Goal: Book appointment/travel/reservation

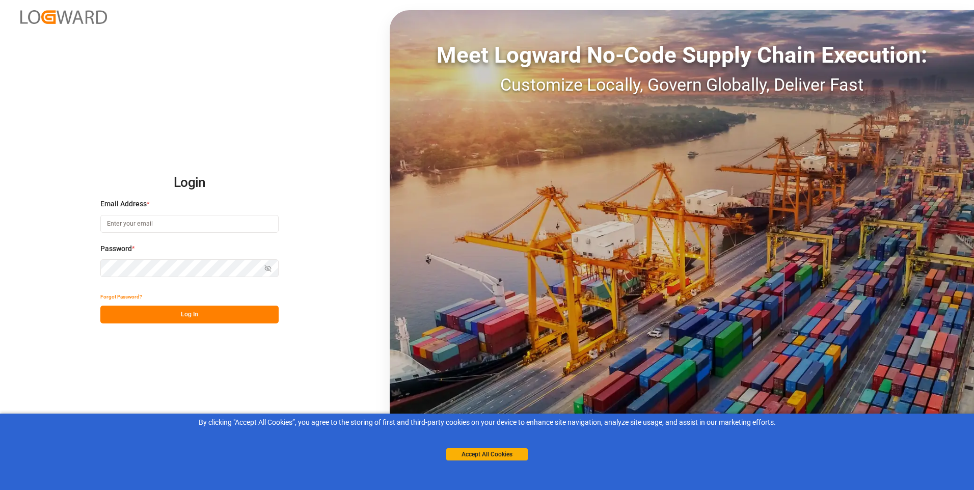
click at [165, 224] on input at bounding box center [189, 224] width 178 height 18
type input "[EMAIL_ADDRESS][DOMAIN_NAME]"
click at [192, 317] on button "Log In" at bounding box center [189, 315] width 178 height 18
click at [157, 225] on input at bounding box center [189, 224] width 178 height 18
type input "[EMAIL_ADDRESS][DOMAIN_NAME]"
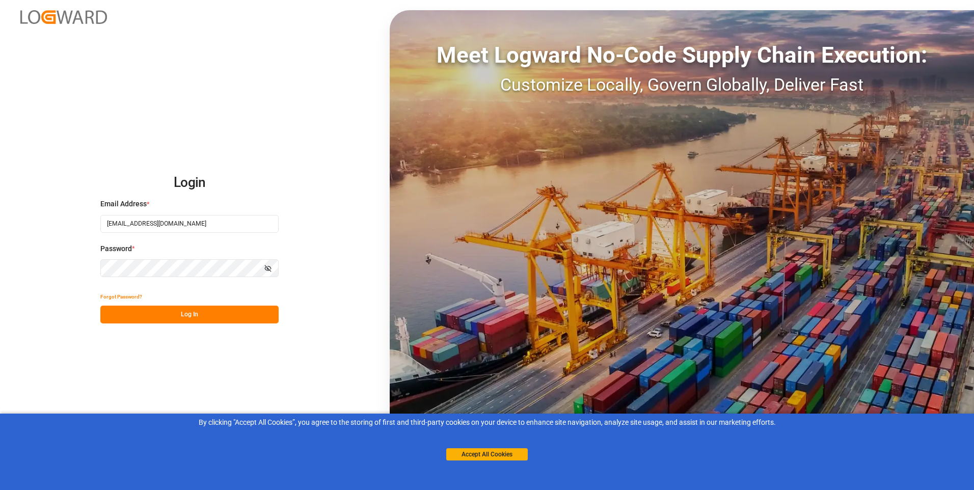
click at [266, 268] on icon "button" at bounding box center [267, 268] width 7 height 7
click at [151, 316] on button "Log In" at bounding box center [189, 315] width 178 height 18
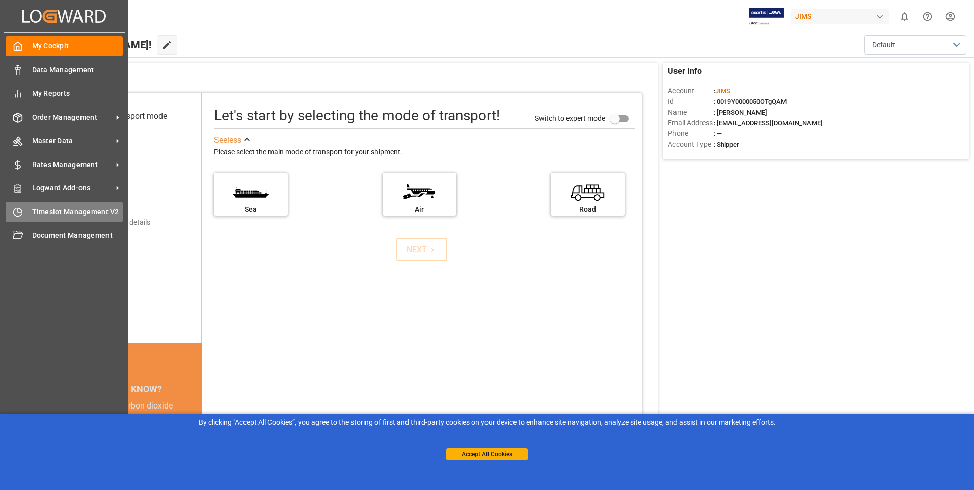
click at [20, 211] on icon at bounding box center [18, 212] width 10 height 10
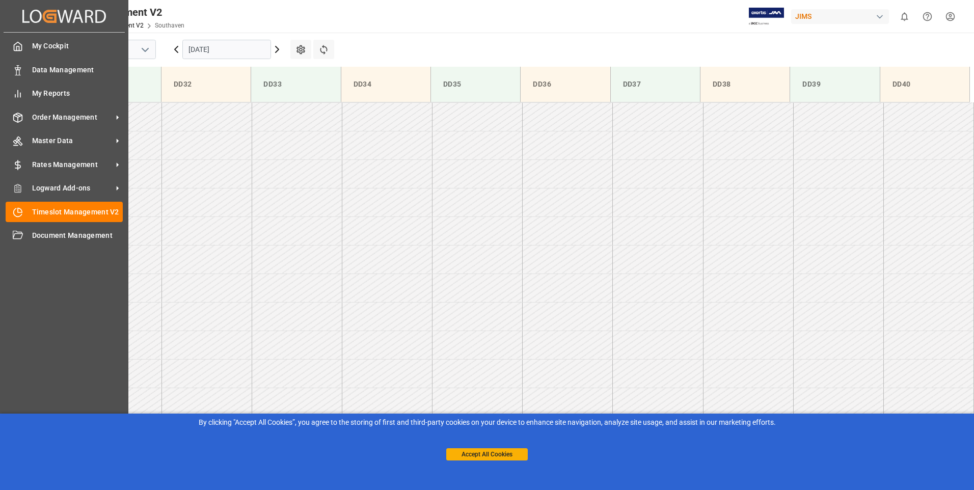
scroll to position [906, 0]
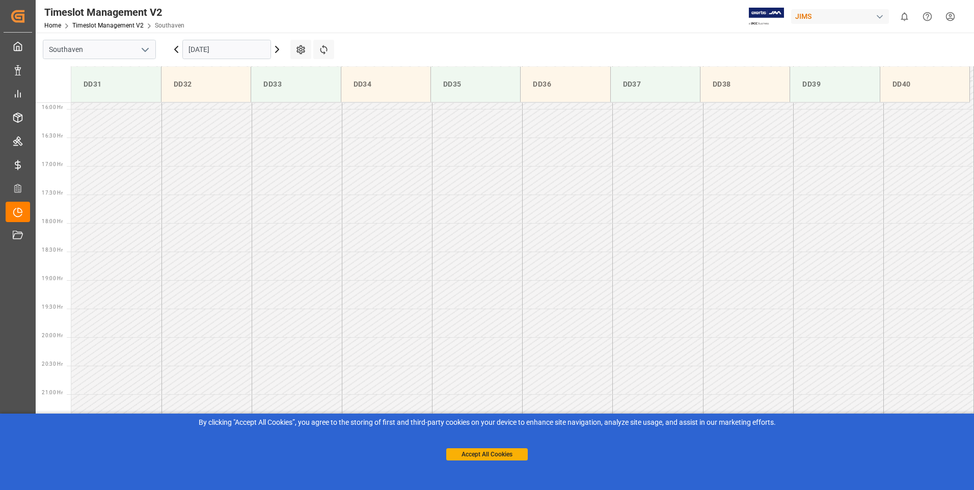
click at [207, 49] on input "[DATE]" at bounding box center [226, 49] width 89 height 19
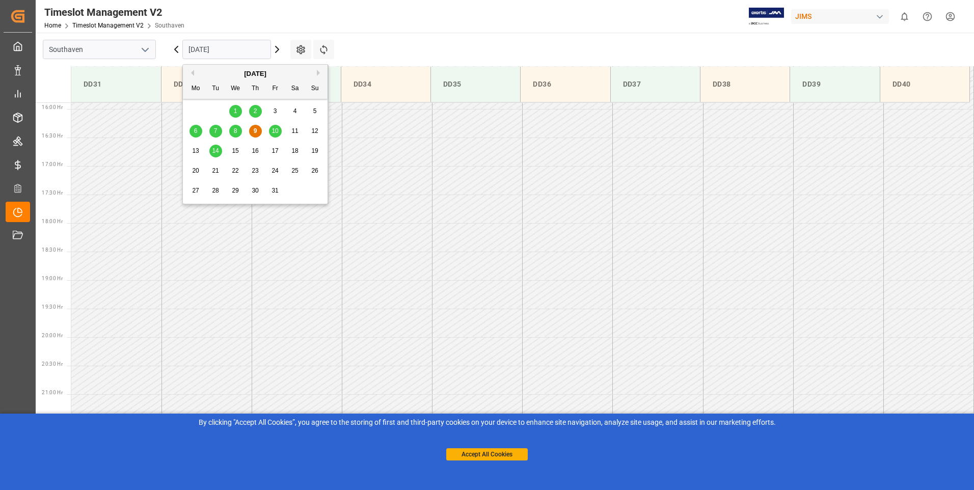
click at [275, 131] on span "10" at bounding box center [275, 130] width 7 height 7
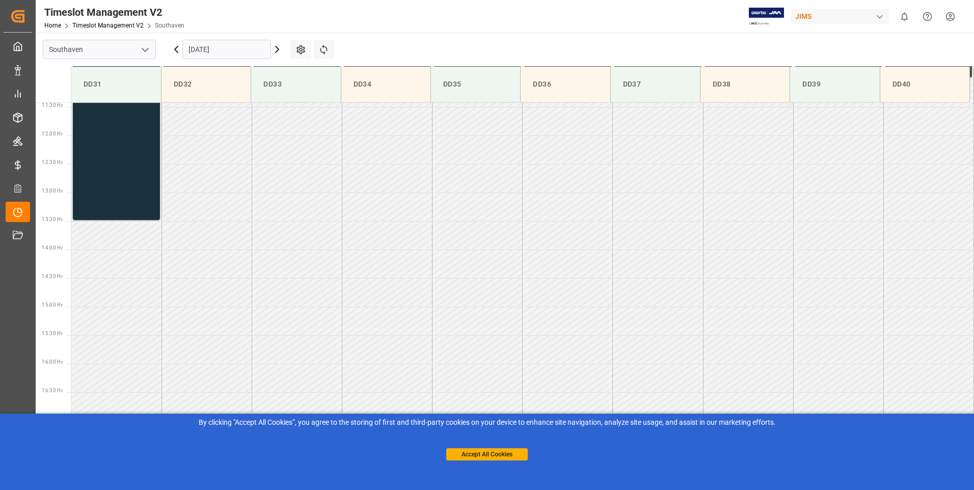
scroll to position [550, 0]
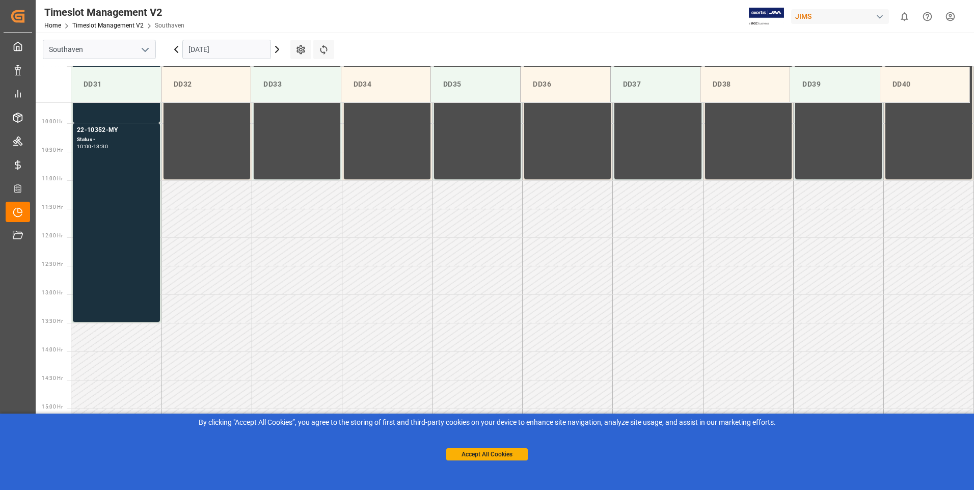
click at [83, 345] on td at bounding box center [116, 337] width 90 height 29
click at [79, 346] on td at bounding box center [116, 337] width 90 height 29
click at [98, 272] on div "22-10352-MY Status - 10:00 - 13:30" at bounding box center [116, 222] width 79 height 195
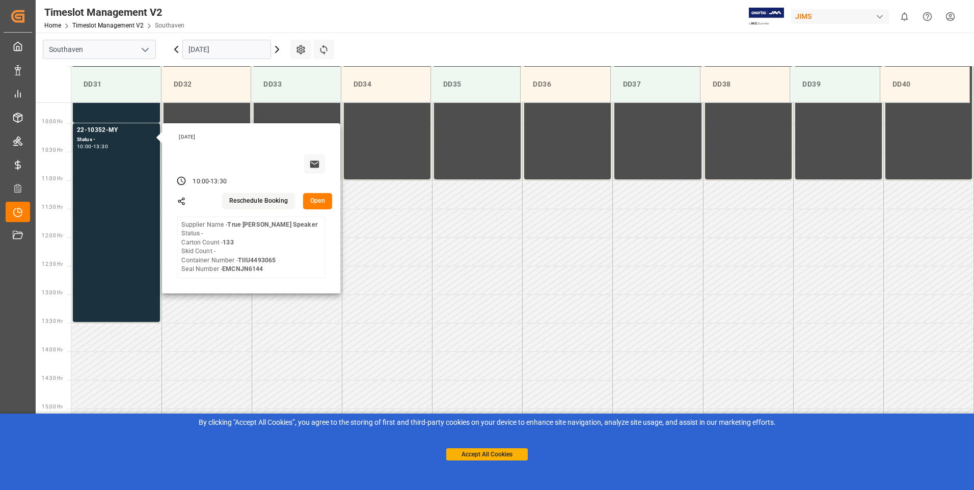
click at [320, 202] on button "Open" at bounding box center [318, 201] width 30 height 16
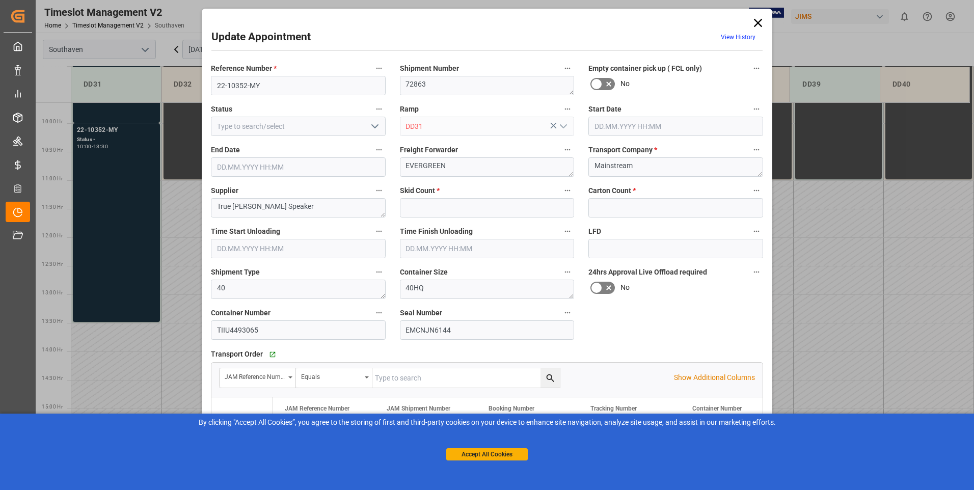
type input "0"
type input "133"
type input "[DATE] 10:00"
type input "[DATE] 13:30"
type input "[DATE] 16:07"
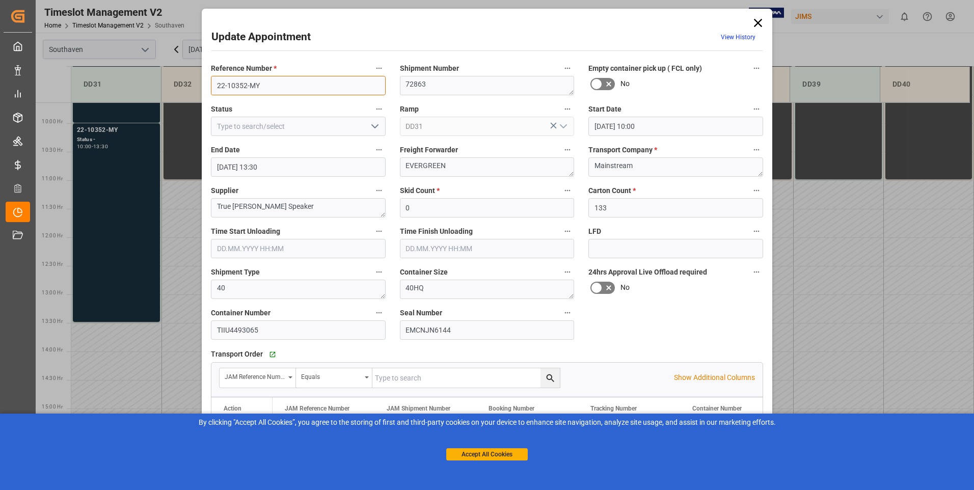
click at [276, 77] on input "22-10352-MY" at bounding box center [298, 85] width 175 height 19
type input "2"
type input "2210195us"
click at [249, 125] on input at bounding box center [298, 126] width 175 height 19
click at [371, 130] on icon "open menu" at bounding box center [375, 126] width 12 height 12
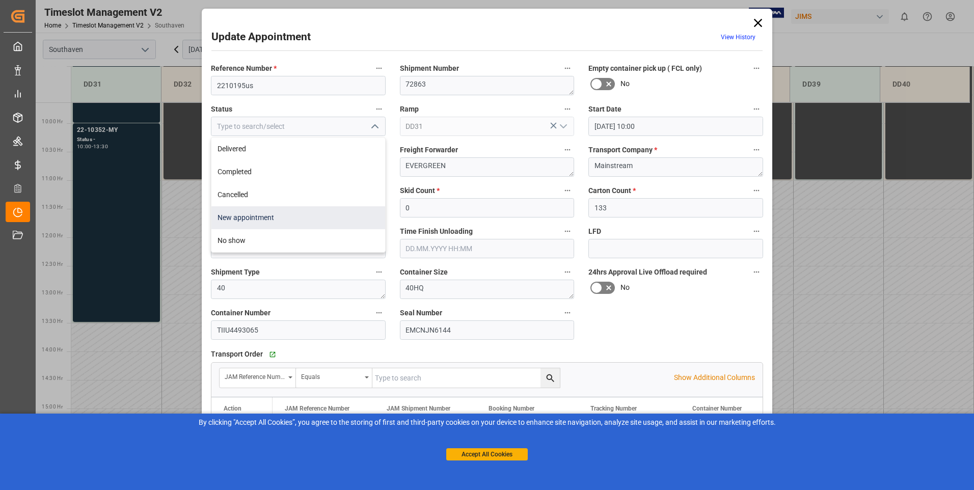
click at [243, 221] on div "New appointment" at bounding box center [298, 217] width 174 height 23
type input "New appointment"
click at [437, 85] on textarea "72863" at bounding box center [487, 85] width 175 height 19
type textarea "7"
type textarea "2"
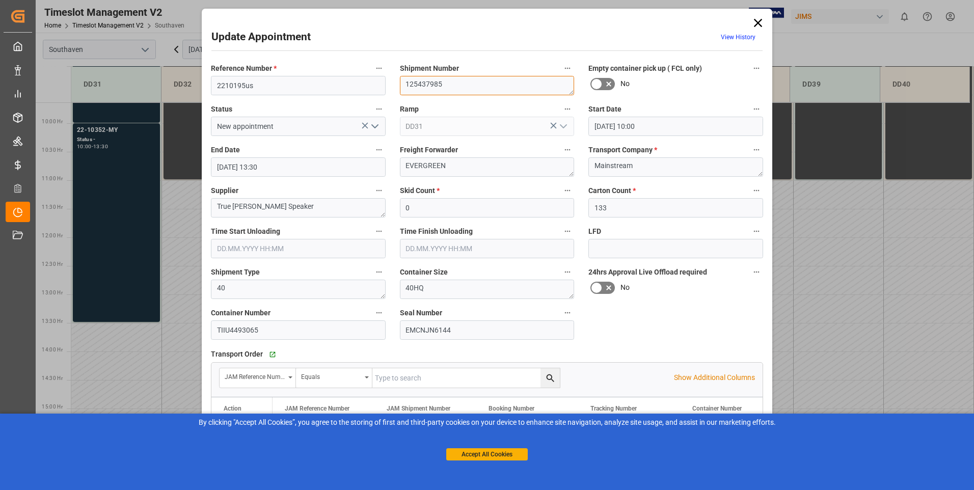
type textarea "125437985"
click at [273, 212] on textarea "True [PERSON_NAME] Speaker" at bounding box center [298, 207] width 175 height 19
type textarea "T"
click at [259, 216] on textarea "True [PERSON_NAME]" at bounding box center [298, 207] width 175 height 19
type textarea "Celestial freight"
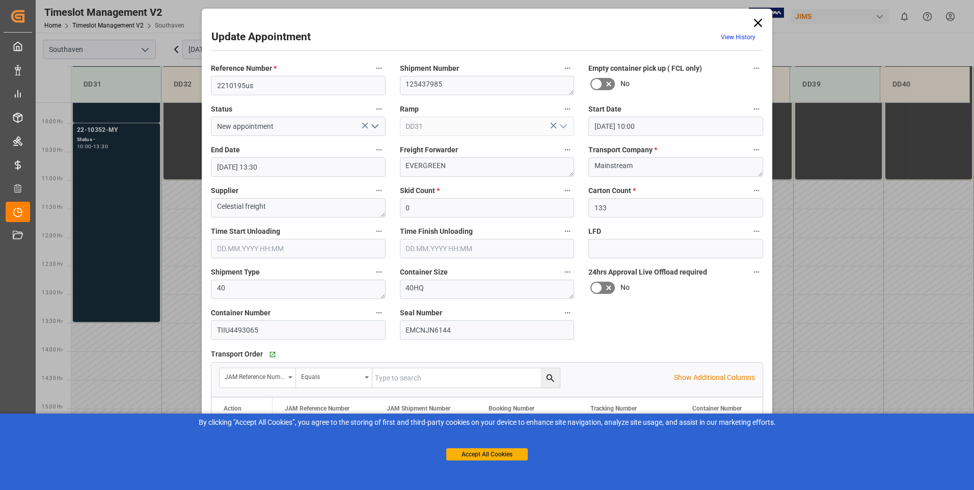
click at [240, 245] on input "text" at bounding box center [298, 248] width 175 height 19
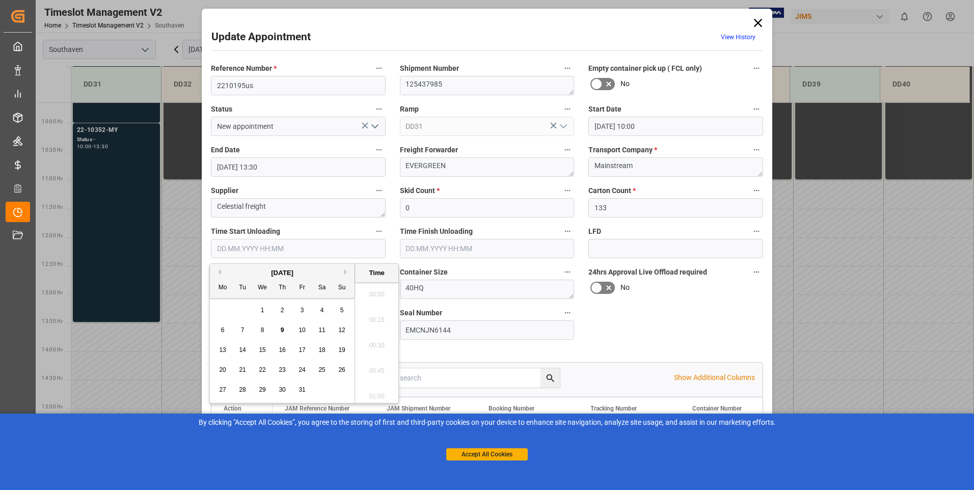
scroll to position [1659, 0]
click at [306, 330] on div "10" at bounding box center [302, 331] width 13 height 12
click at [380, 290] on li "11:15" at bounding box center [376, 291] width 43 height 25
type input "[DATE] 11:15"
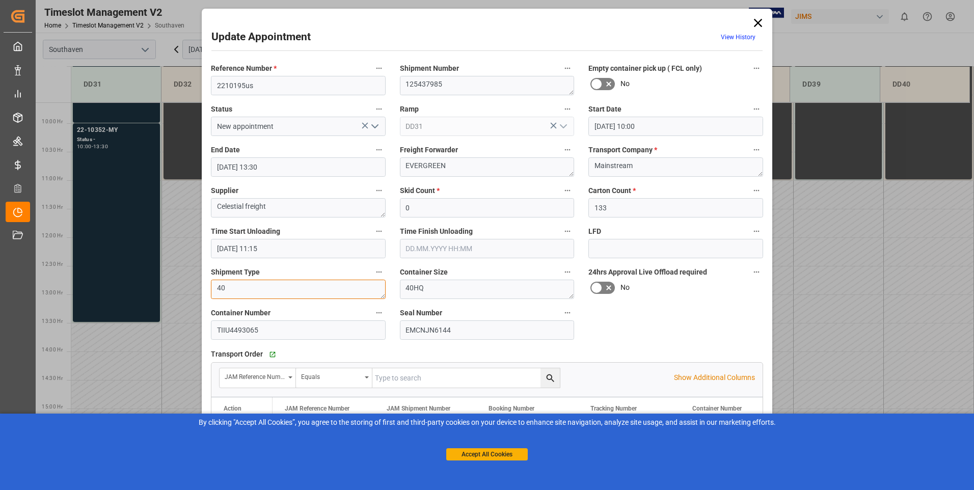
click at [239, 283] on textarea "40" at bounding box center [298, 289] width 175 height 19
type textarea "4"
type textarea "live load"
click at [461, 167] on textarea "EVERGREEN" at bounding box center [487, 166] width 175 height 19
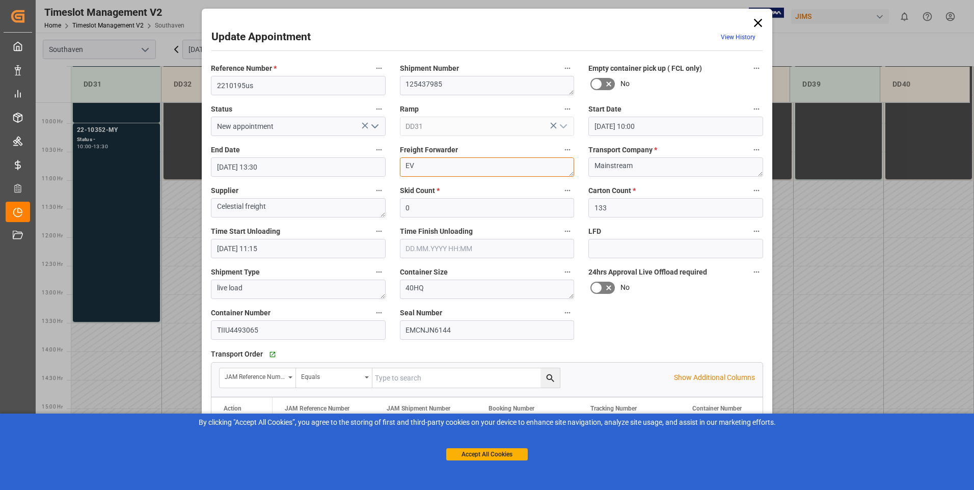
type textarea "E"
type textarea "TForce Frt"
drag, startPoint x: 416, startPoint y: 208, endPoint x: 385, endPoint y: 205, distance: 30.8
click at [385, 205] on div "Reference Number * 2210195us Shipment Number 125437985 Empty container pick up …" at bounding box center [487, 316] width 567 height 516
type input "4"
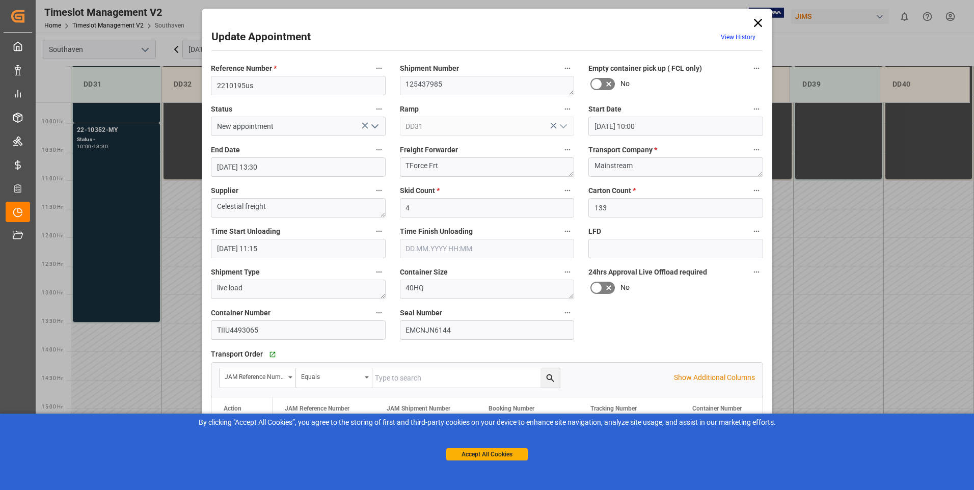
click at [415, 243] on input "text" at bounding box center [487, 248] width 175 height 19
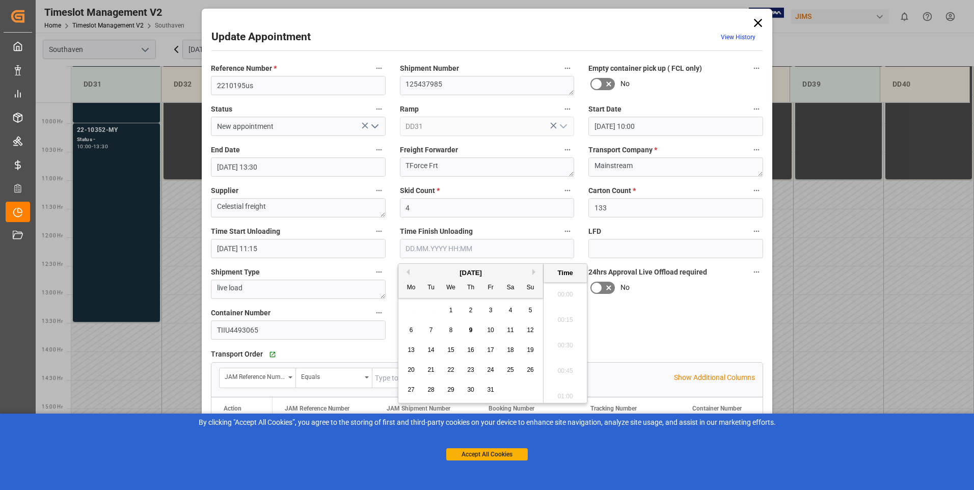
scroll to position [1659, 0]
click at [495, 329] on div "10" at bounding box center [490, 331] width 13 height 12
click at [567, 292] on li "15:15" at bounding box center [565, 291] width 43 height 25
type input "[DATE] 15:15"
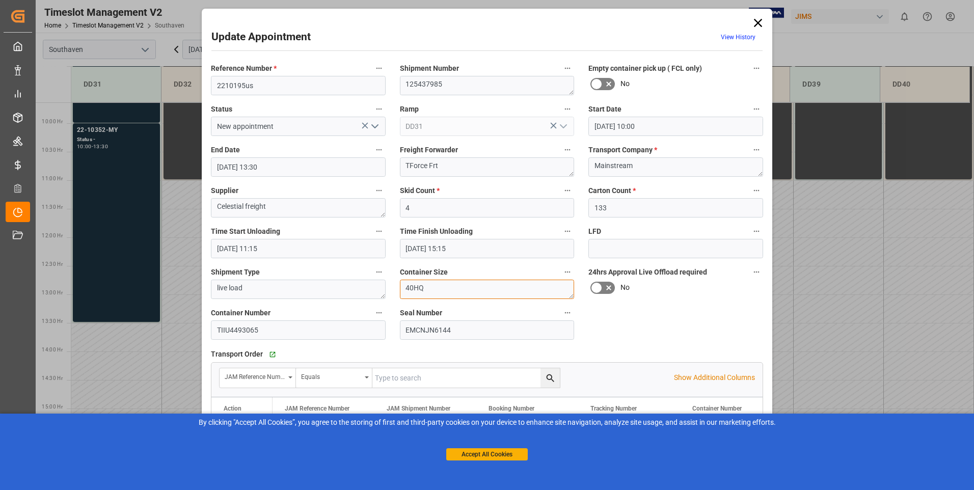
click at [434, 292] on textarea "40HQ" at bounding box center [487, 289] width 175 height 19
type textarea "4"
click at [454, 336] on input "EMCNJN6144" at bounding box center [487, 329] width 175 height 19
type input "E"
click at [636, 167] on textarea "Mainstream" at bounding box center [675, 166] width 175 height 19
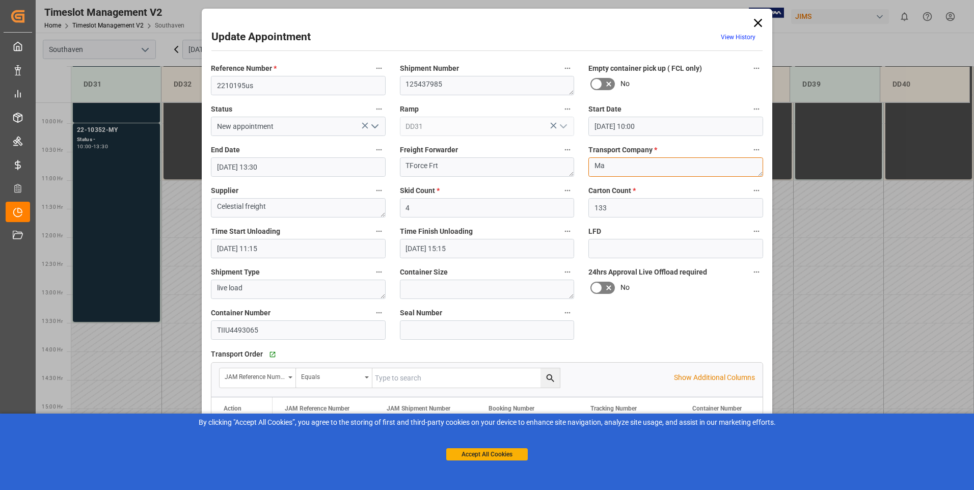
type textarea "M"
type textarea "TForce Frt"
drag, startPoint x: 615, startPoint y: 212, endPoint x: 571, endPoint y: 207, distance: 45.1
click at [571, 207] on div "Reference Number * 2210195us Shipment Number 125437985 Empty container pick up …" at bounding box center [487, 316] width 567 height 516
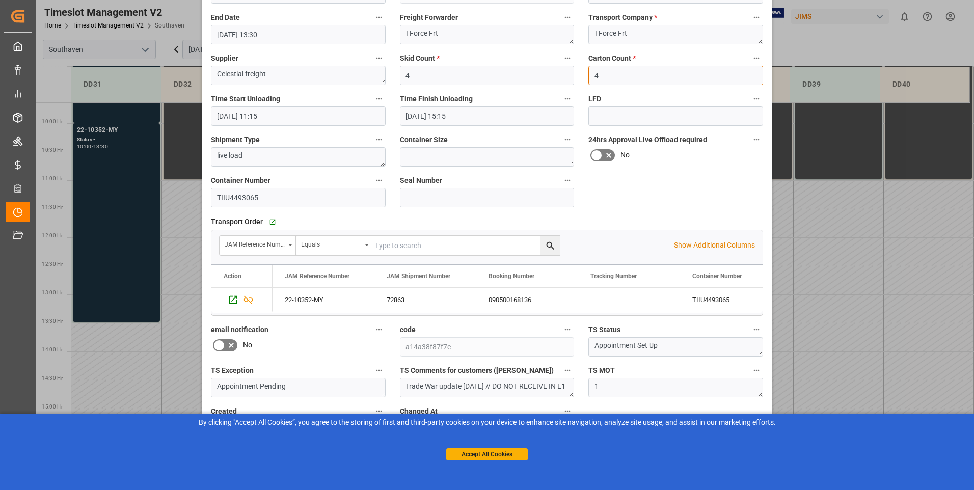
type input "4"
drag, startPoint x: 216, startPoint y: 344, endPoint x: 232, endPoint y: 347, distance: 16.5
click at [232, 347] on label at bounding box center [225, 345] width 29 height 16
click at [0, 0] on input "checkbox" at bounding box center [0, 0] width 0 height 0
click at [479, 453] on button "Accept All Cookies" at bounding box center [487, 454] width 82 height 12
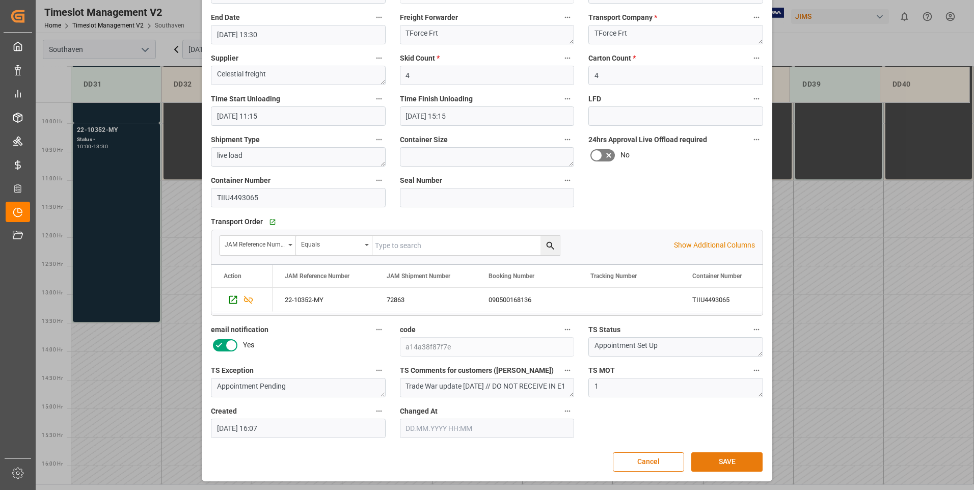
click at [741, 466] on button "SAVE" at bounding box center [726, 461] width 71 height 19
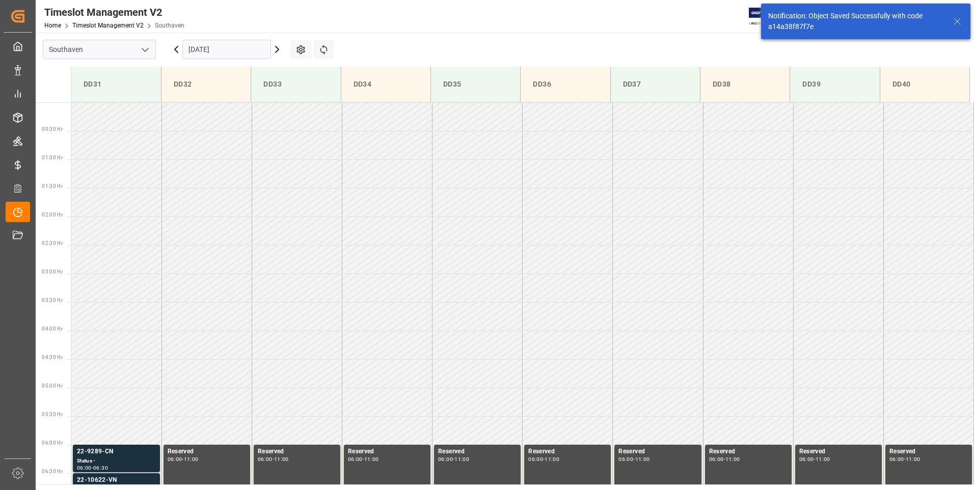
scroll to position [507, 0]
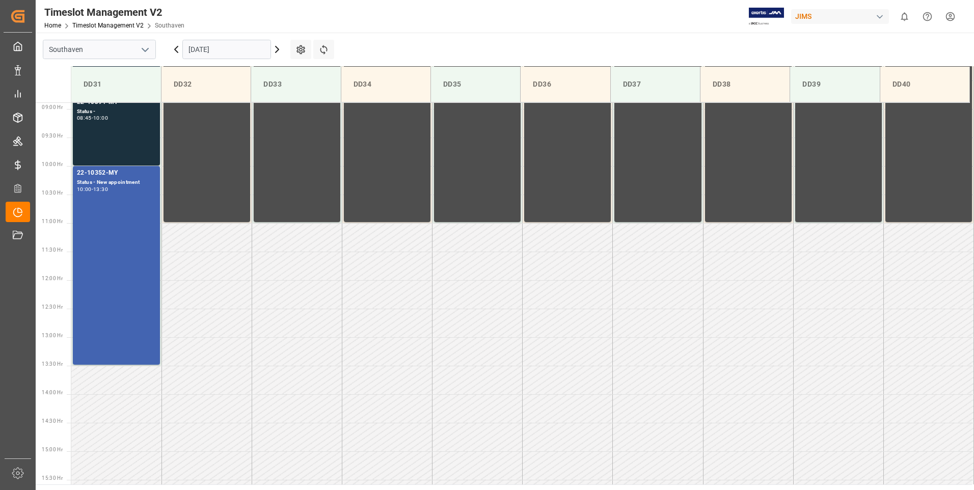
click at [823, 20] on div "JIMS" at bounding box center [840, 16] width 98 height 15
click at [823, 20] on html "Created by potrace 1.15, written by [PERSON_NAME] [DATE]-[DATE] Created by potr…" at bounding box center [487, 245] width 974 height 490
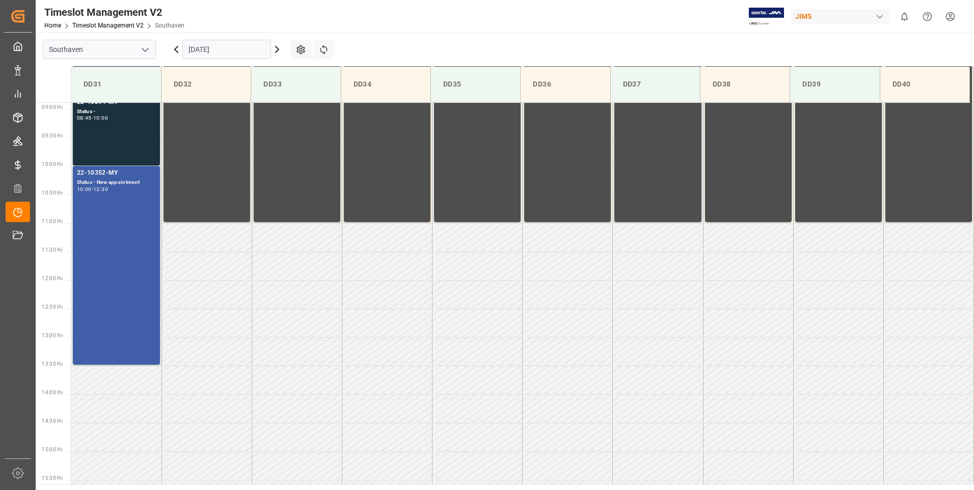
click at [80, 226] on div "22-10352-MY Status - New appointment 10:00 - 13:30" at bounding box center [116, 265] width 79 height 195
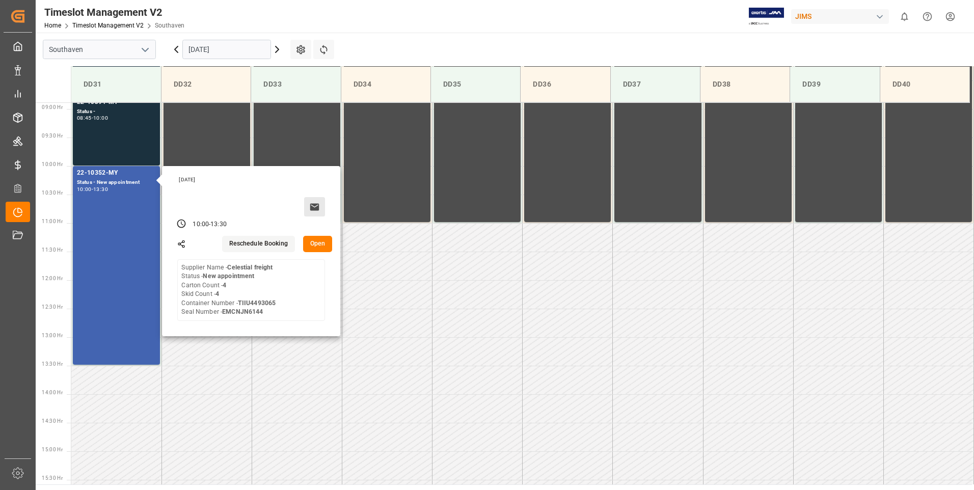
click at [312, 207] on icon at bounding box center [314, 206] width 9 height 7
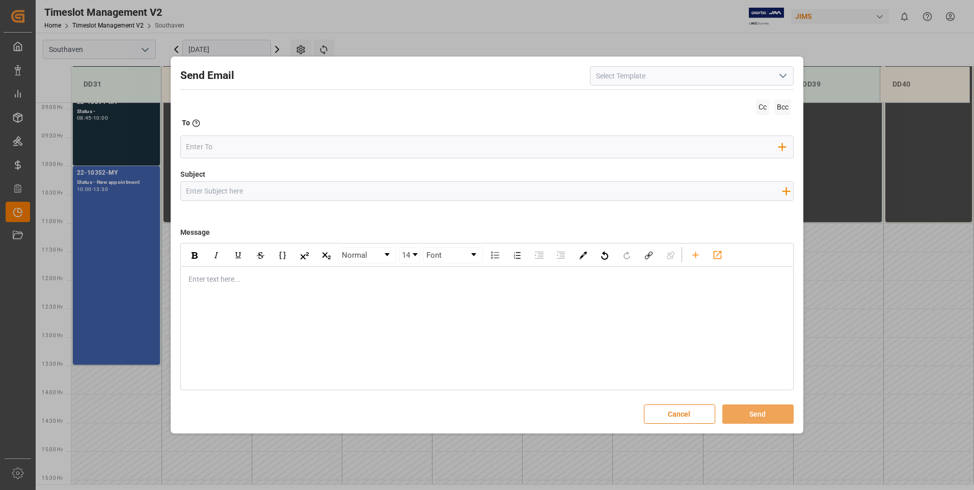
click at [676, 418] on button "Cancel" at bounding box center [679, 414] width 71 height 19
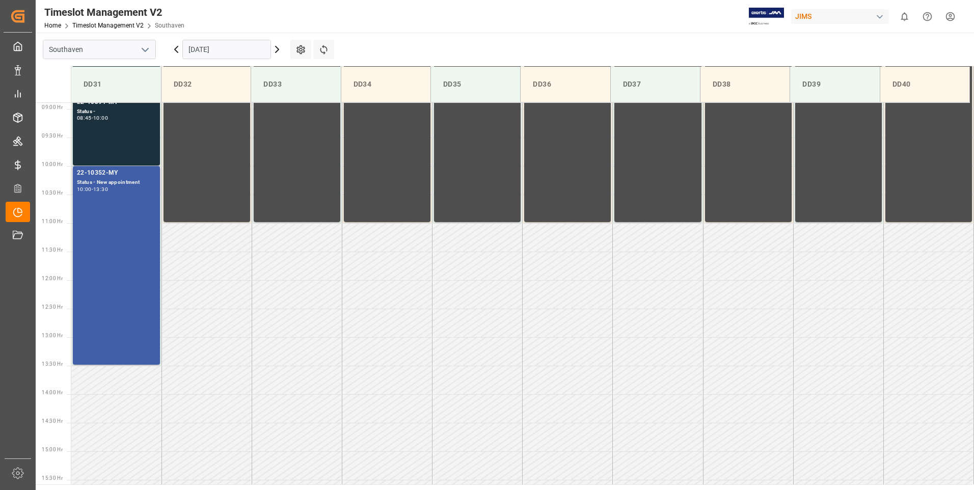
click at [134, 217] on div "22-10352-MY Status - New appointment 10:00 - 13:30" at bounding box center [116, 265] width 79 height 195
